Goal: Transaction & Acquisition: Purchase product/service

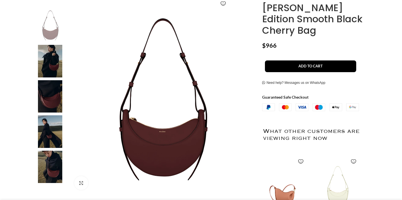
click at [50, 101] on img at bounding box center [50, 96] width 34 height 33
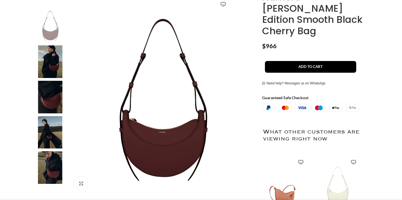
click at [51, 128] on img at bounding box center [50, 132] width 34 height 33
click at [51, 169] on img "5 / 6" at bounding box center [50, 167] width 34 height 33
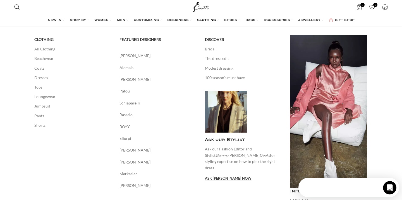
scroll to position [0, 0]
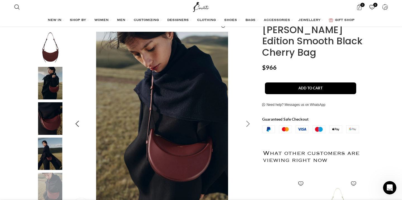
click at [247, 123] on div "Next slide" at bounding box center [248, 124] width 14 height 14
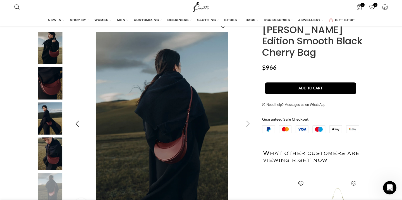
click at [247, 123] on div "Next slide" at bounding box center [248, 124] width 14 height 14
click at [58, 80] on img "3 / 6" at bounding box center [50, 83] width 34 height 33
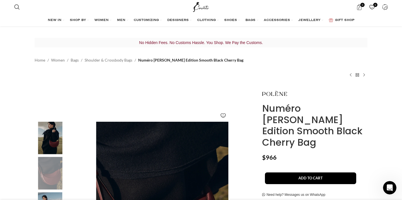
scroll to position [0, 411]
click at [389, 184] on icon "Open Intercom Messenger" at bounding box center [388, 187] width 9 height 9
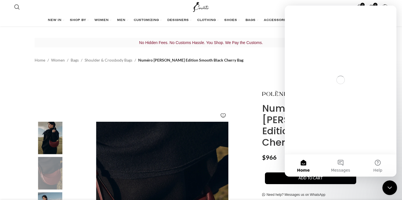
scroll to position [0, 0]
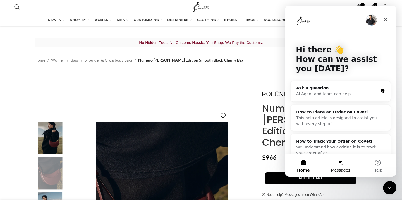
click at [342, 165] on button "Messages" at bounding box center [340, 166] width 37 height 22
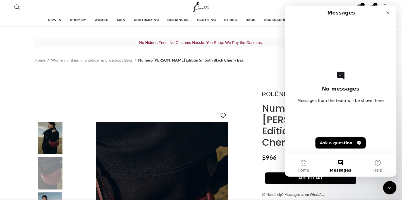
click at [337, 142] on button "Ask a question" at bounding box center [340, 143] width 50 height 11
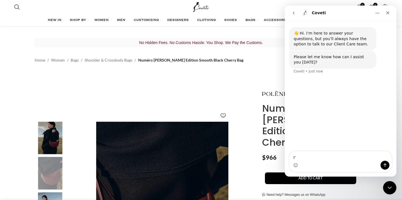
scroll to position [0, 470]
type textarea "I'm interested in a bag, are these new or used?"
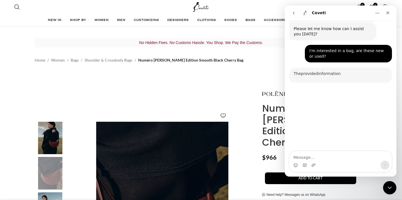
scroll to position [54, 0]
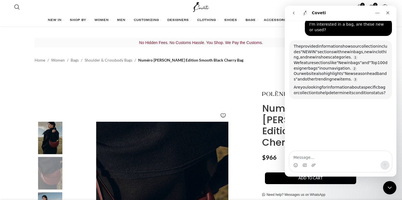
click at [319, 157] on textarea "Message…" at bounding box center [340, 155] width 102 height 9
type textarea "yes"
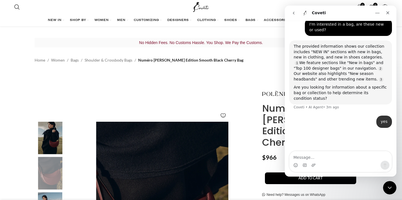
scroll to position [54, 0]
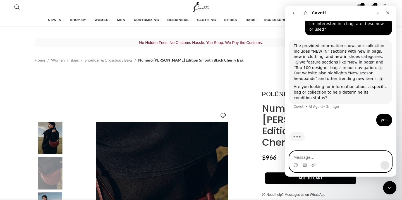
click at [332, 158] on textarea "Message…" at bounding box center [340, 155] width 102 height 9
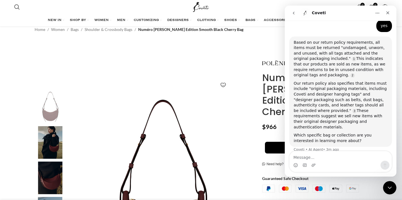
scroll to position [146, 0]
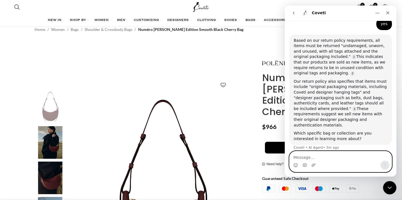
click at [337, 157] on textarea "Message…" at bounding box center [340, 155] width 102 height 9
paste textarea "https://coveti.com/product/numero-dix-edition-smooth-black-cherry-bag/?srsltid=…"
type textarea "https://coveti.com/product/numero-dix-edition-smooth-black-cherry-bag/?srsltid=…"
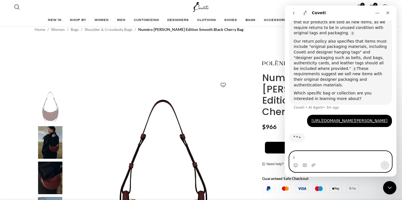
scroll to position [0, 117]
type textarea "is this bag new or used?"
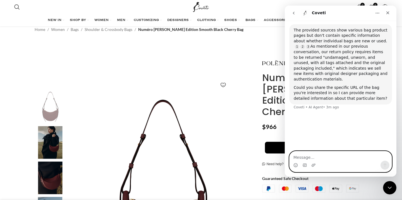
scroll to position [0, 293]
paste textarea "https://coveti.com/product/numero-dix-edition-smooth-black-cherry-bag/?srsltid=…"
type textarea "https://coveti.com/product/numero-dix-edition-smooth-black-cherry-bag/?srsltid=…"
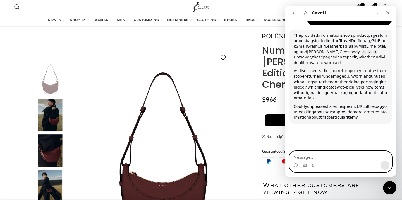
scroll to position [0, 411]
click at [242, 41] on div "Add to wishlist Click to enlarge" at bounding box center [144, 143] width 222 height 228
click at [386, 13] on icon "Close" at bounding box center [387, 13] width 4 height 4
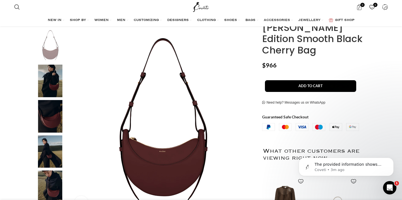
scroll to position [91, 0]
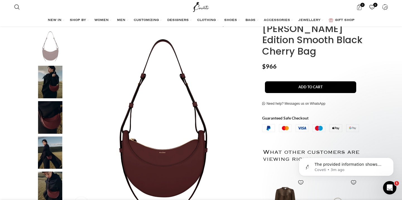
click at [50, 89] on img "2 / 6" at bounding box center [50, 82] width 34 height 33
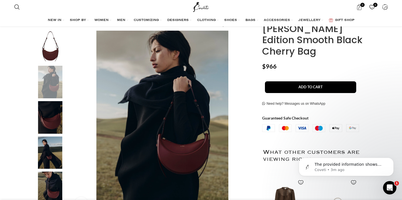
click at [52, 114] on img "3 / 6" at bounding box center [50, 117] width 34 height 33
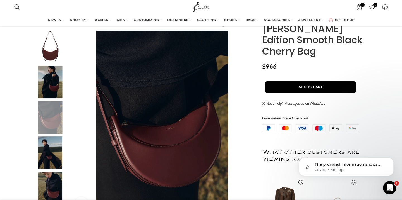
click at [57, 151] on img "4 / 6" at bounding box center [50, 153] width 34 height 33
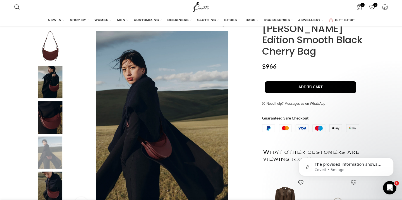
click at [57, 176] on img "5 / 6" at bounding box center [50, 188] width 34 height 33
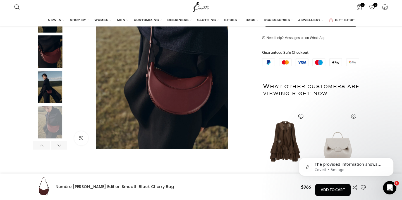
scroll to position [64, 0]
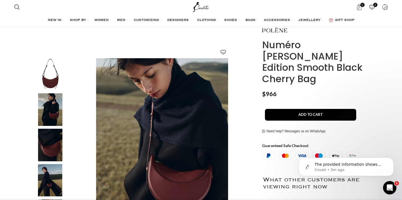
click at [47, 77] on img "1 / 6" at bounding box center [50, 74] width 34 height 33
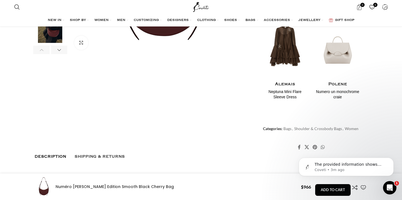
scroll to position [0, 0]
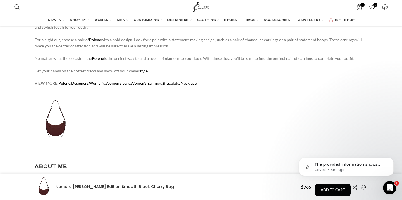
click at [53, 127] on img at bounding box center [56, 119] width 42 height 42
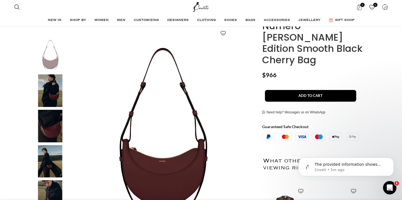
scroll to position [84, 0]
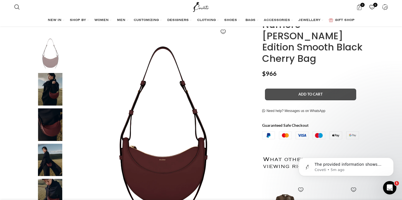
click at [314, 89] on button "Add to cart" at bounding box center [310, 95] width 91 height 12
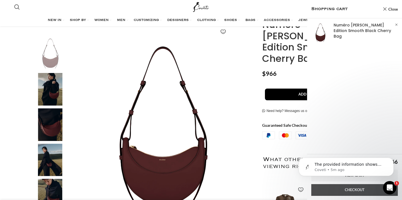
click at [348, 190] on link "Checkout" at bounding box center [354, 190] width 86 height 12
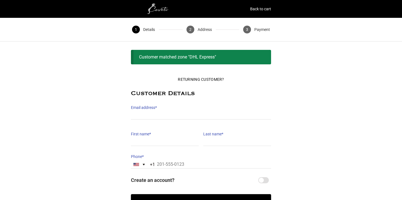
click at [158, 110] on label "Email address *" at bounding box center [201, 108] width 140 height 8
click at [158, 112] on input "Email address *" at bounding box center [201, 116] width 140 height 8
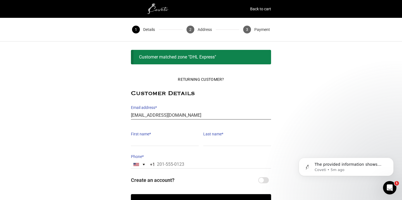
type input "[EMAIL_ADDRESS][DOMAIN_NAME]"
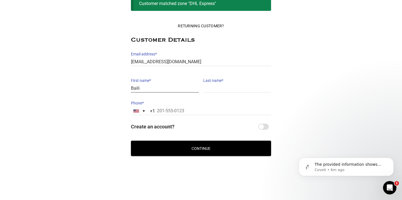
type input "Baili"
type input "[GEOGRAPHIC_DATA]"
click at [164, 127] on span "Create an account?" at bounding box center [194, 127] width 126 height 10
click at [258, 127] on input "Create an account?" at bounding box center [263, 127] width 11 height 6
checkbox input "true"
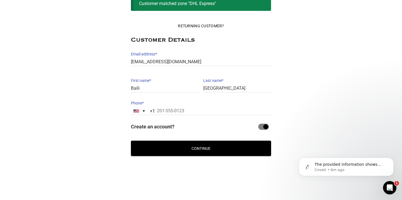
click at [196, 144] on button "Continue" at bounding box center [201, 148] width 140 height 15
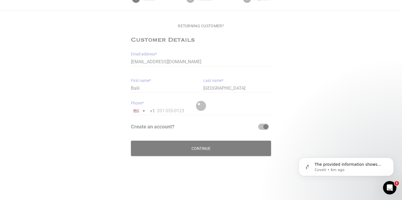
scroll to position [40, 0]
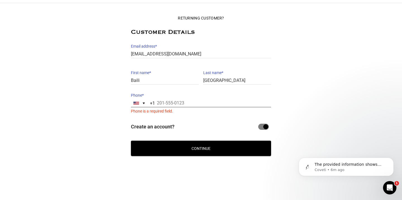
click at [166, 101] on input "Phone *" at bounding box center [201, 103] width 140 height 8
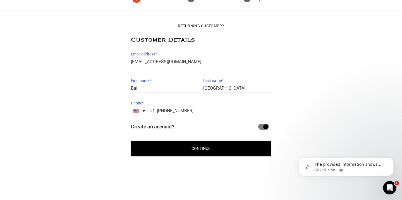
type input "[PHONE_NUMBER]"
click at [190, 144] on button "Continue" at bounding box center [201, 148] width 140 height 15
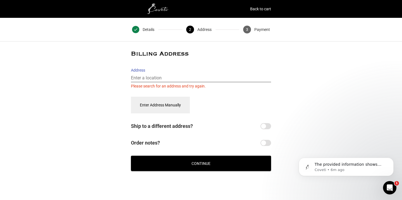
click at [145, 80] on input "Address" at bounding box center [201, 78] width 140 height 8
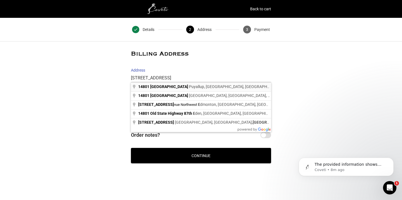
type input "14801 87th Ave E, Puyallup, WA, USA"
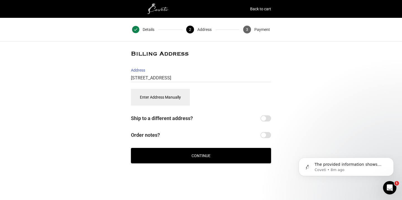
select select "US"
type input "[STREET_ADDRESS]"
type input "Puyallup"
type input "98375"
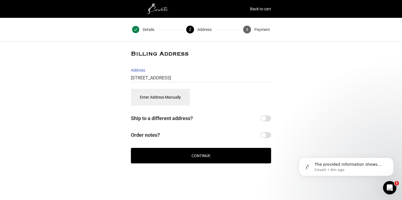
select select "WA"
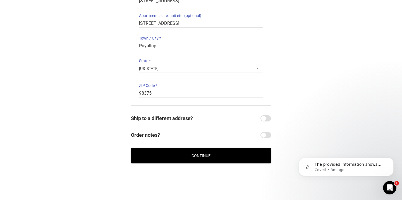
scroll to position [133, 0]
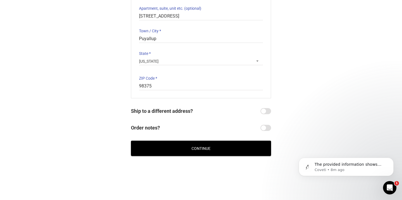
click at [204, 146] on button "Continue" at bounding box center [201, 148] width 140 height 15
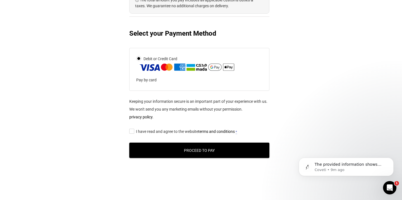
scroll to position [259, 2]
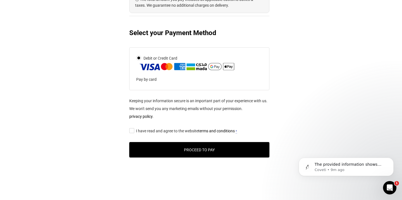
click at [130, 131] on input "I have read and agree to the website terms and conditions *" at bounding box center [131, 131] width 4 height 0
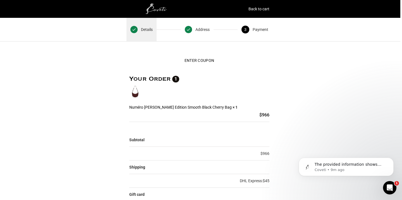
click at [135, 31] on span "1" at bounding box center [133, 29] width 7 height 7
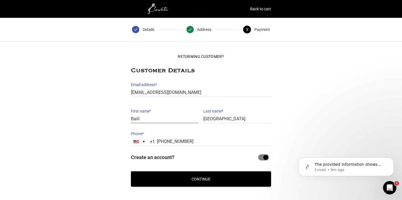
click at [150, 122] on input "Baili" at bounding box center [165, 119] width 68 height 8
type input "B"
type input "Michelle"
type input "Bauman"
click at [211, 177] on button "Continue" at bounding box center [201, 179] width 140 height 15
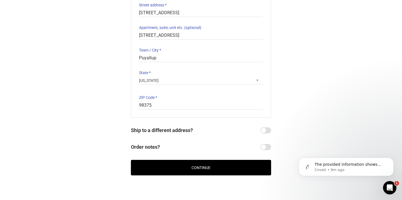
scroll to position [120, 0]
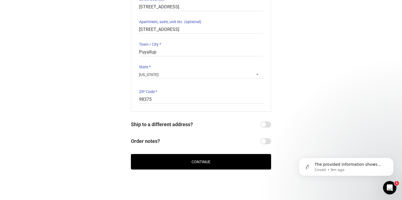
click at [205, 163] on button "Continue" at bounding box center [201, 161] width 140 height 15
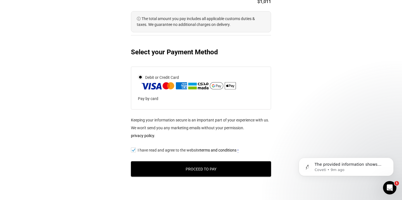
scroll to position [250, 0]
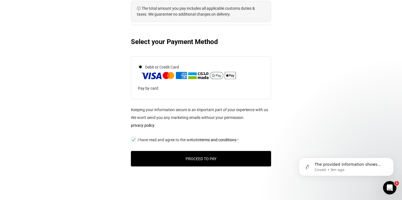
click at [168, 158] on button "Proceed to Pay" at bounding box center [201, 158] width 140 height 15
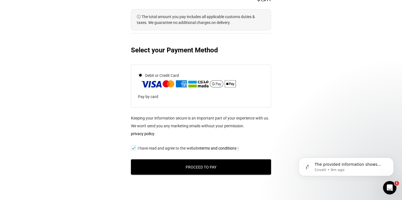
scroll to position [244, 0]
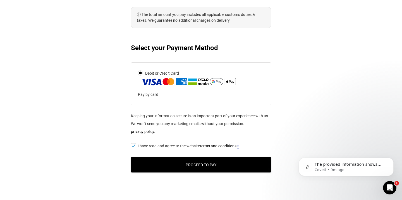
click at [214, 166] on button "Proceed to Pay" at bounding box center [201, 164] width 140 height 15
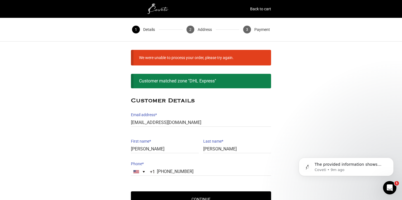
scroll to position [51, 0]
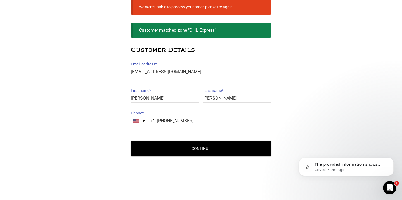
click at [212, 151] on button "Continue" at bounding box center [201, 148] width 140 height 15
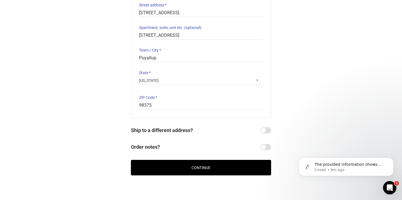
scroll to position [133, 0]
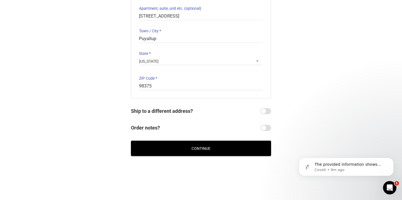
click at [212, 151] on button "Continue" at bounding box center [201, 148] width 140 height 15
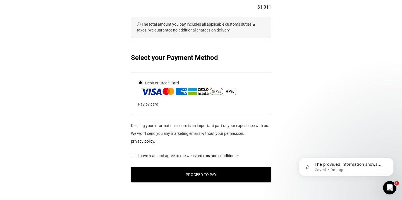
scroll to position [235, 0]
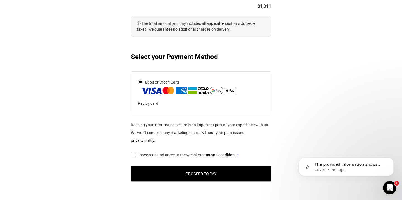
click at [133, 155] on input "I have read and agree to the website terms and conditions *" at bounding box center [133, 155] width 4 height 0
click at [193, 171] on button "Proceed to Pay" at bounding box center [201, 173] width 140 height 15
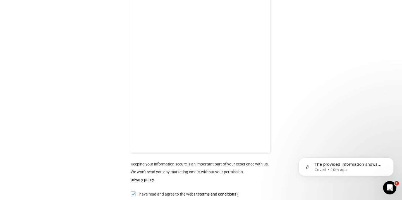
scroll to position [369, 0]
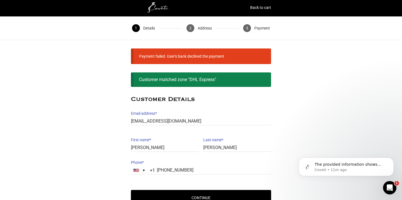
scroll to position [51, 0]
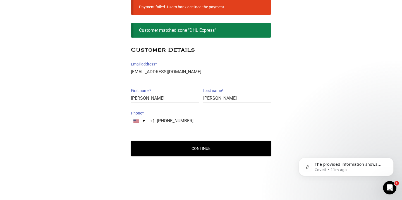
click at [213, 147] on button "Continue" at bounding box center [201, 148] width 140 height 15
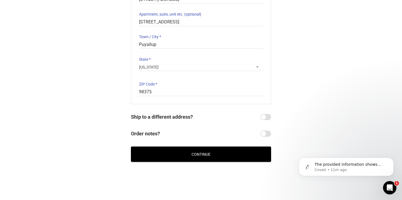
scroll to position [126, 0]
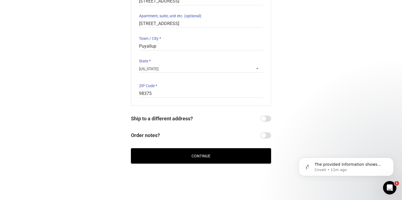
click at [207, 155] on button "Continue" at bounding box center [201, 155] width 140 height 15
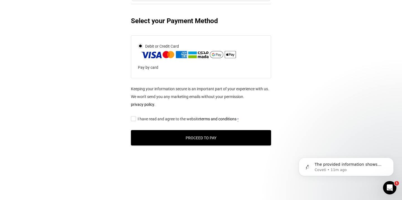
scroll to position [270, 0]
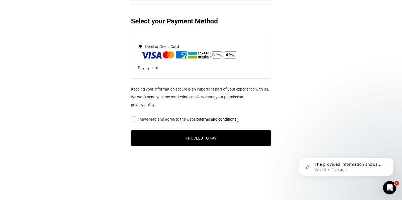
click at [132, 119] on input "I have read and agree to the website terms and conditions *" at bounding box center [133, 119] width 4 height 0
click at [196, 138] on button "Proceed to Pay" at bounding box center [201, 138] width 140 height 15
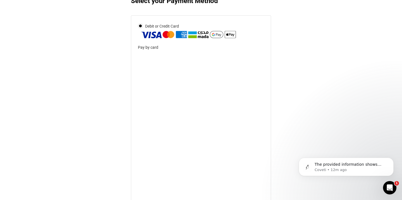
scroll to position [261, 0]
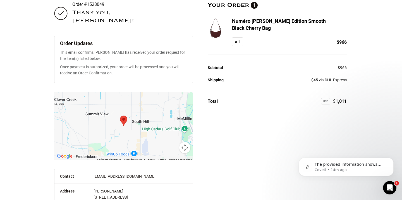
scroll to position [139, 0]
